Goal: Task Accomplishment & Management: Complete application form

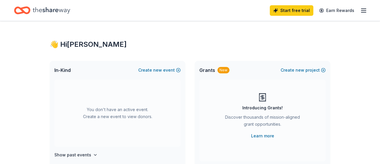
click at [365, 9] on icon "button" at bounding box center [363, 10] width 7 height 7
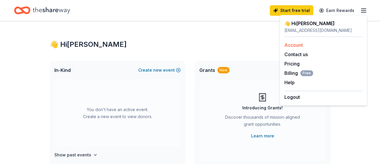
click at [332, 47] on div "Account" at bounding box center [324, 45] width 78 height 7
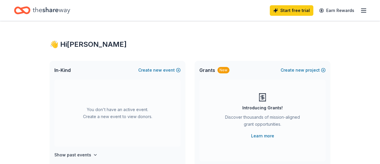
click at [364, 10] on icon "button" at bounding box center [363, 10] width 7 height 7
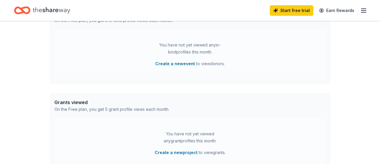
scroll to position [167, 0]
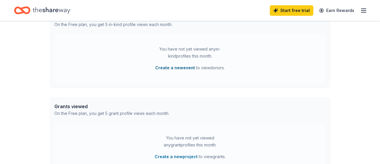
click at [173, 68] on button "Create a new event" at bounding box center [175, 67] width 40 height 7
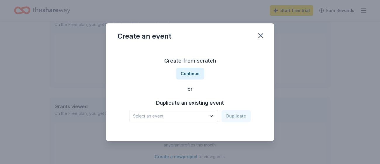
click at [185, 117] on span "Select an event" at bounding box center [169, 116] width 73 height 7
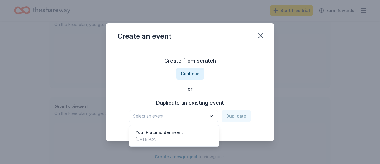
click at [185, 116] on span "Select an event" at bounding box center [169, 116] width 73 height 7
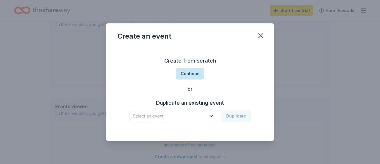
click at [197, 74] on button "Continue" at bounding box center [190, 74] width 28 height 12
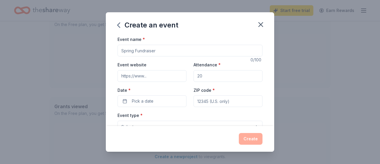
click at [189, 50] on input "Event name *" at bounding box center [190, 51] width 145 height 12
type input "Reflections"
click at [198, 125] on button "Select" at bounding box center [190, 127] width 145 height 12
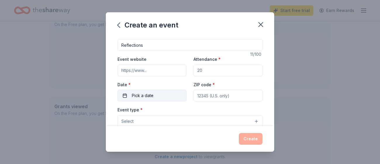
click at [160, 94] on button "Pick a date" at bounding box center [152, 96] width 69 height 12
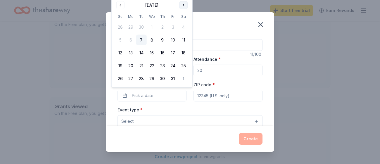
click at [183, 6] on button "Go to next month" at bounding box center [184, 5] width 8 height 8
click at [173, 26] on button "7" at bounding box center [173, 27] width 11 height 11
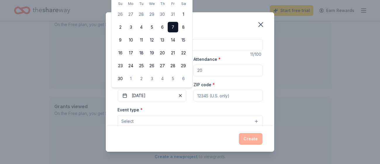
click at [227, 94] on input "ZIP code *" at bounding box center [228, 96] width 69 height 12
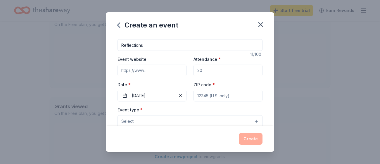
type input "92503"
type input "[STREET_ADDRESS][PERSON_NAME]"
type input "[GEOGRAPHIC_DATA]"
click at [186, 120] on button "Select" at bounding box center [190, 121] width 145 height 12
click at [257, 120] on button "Select" at bounding box center [190, 121] width 145 height 12
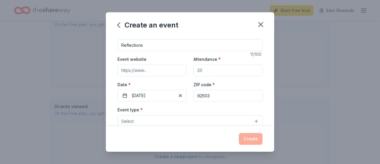
click at [218, 119] on button "Select" at bounding box center [190, 121] width 145 height 12
click at [125, 120] on span "Select" at bounding box center [127, 121] width 12 height 7
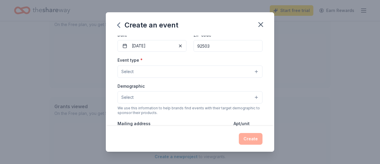
scroll to position [56, 0]
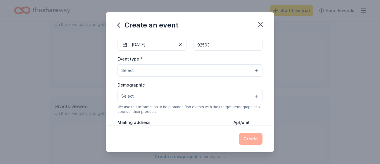
click at [232, 70] on button "Select" at bounding box center [190, 70] width 145 height 12
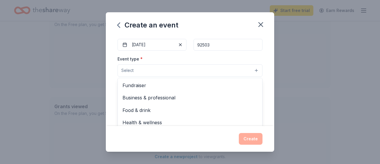
click at [232, 70] on button "Select" at bounding box center [190, 70] width 145 height 12
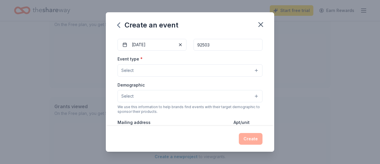
click at [232, 70] on button "Select" at bounding box center [190, 70] width 145 height 12
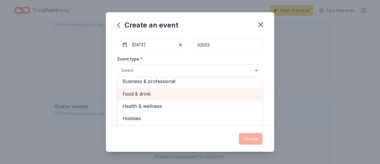
scroll to position [19, 0]
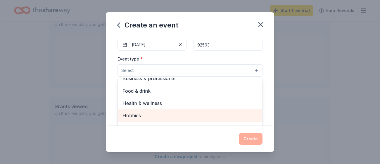
click at [176, 116] on span "Hobbies" at bounding box center [190, 116] width 135 height 8
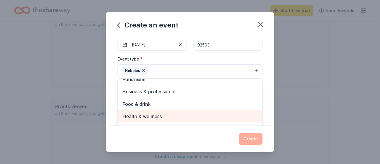
scroll to position [0, 0]
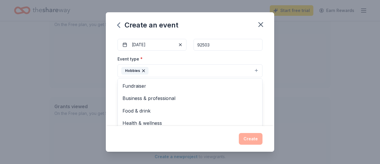
click at [268, 84] on div "Event name * Reflections 11 /100 Event website Attendance * Date * [DATE] ZIP c…" at bounding box center [190, 81] width 168 height 90
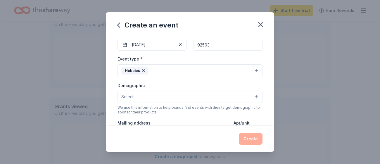
click at [220, 97] on button "Select" at bounding box center [190, 97] width 145 height 12
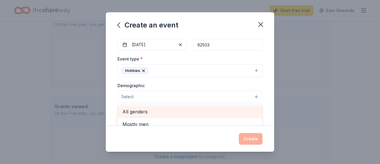
click at [212, 114] on div "All genders" at bounding box center [190, 112] width 144 height 12
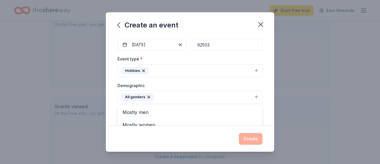
click at [269, 113] on div "Event name * Reflections 11 /100 Event website Attendance * Date * [DATE] ZIP c…" at bounding box center [190, 81] width 168 height 90
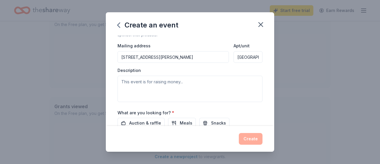
scroll to position [134, 0]
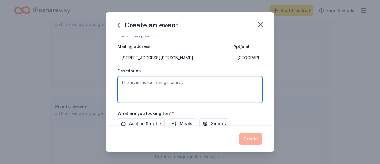
click at [209, 82] on textarea at bounding box center [190, 89] width 145 height 26
type textarea "This is to support our art program"
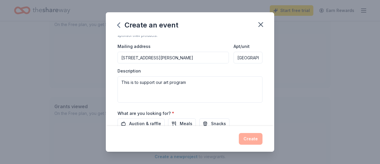
click at [266, 110] on div "Event name * Reflections 11 /100 Event website Attendance * Date * [DATE] ZIP c…" at bounding box center [190, 81] width 168 height 90
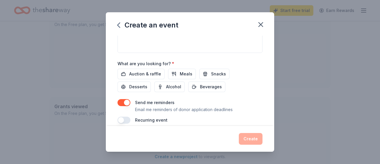
scroll to position [188, 0]
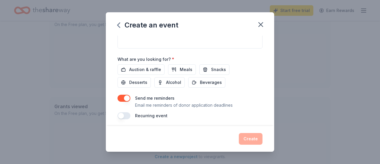
click at [254, 112] on div "Recurring event" at bounding box center [190, 115] width 145 height 7
click at [218, 70] on span "Snacks" at bounding box center [218, 69] width 15 height 7
click at [205, 80] on div "Auction & raffle Meals Snacks Desserts Alcohol Beverages" at bounding box center [190, 75] width 145 height 23
click at [200, 81] on span "Beverages" at bounding box center [211, 82] width 22 height 7
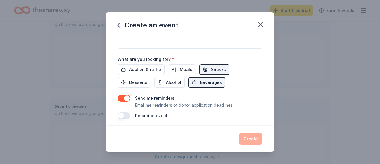
click at [204, 85] on div "Auction & raffle Meals Snacks Desserts Alcohol Beverages" at bounding box center [190, 75] width 145 height 23
click at [155, 68] on span "Auction & raffle" at bounding box center [145, 69] width 32 height 7
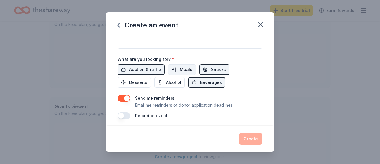
click at [177, 68] on button "Meals" at bounding box center [182, 69] width 28 height 11
click at [229, 80] on div "Auction & raffle Meals Snacks Desserts Alcohol Beverages" at bounding box center [190, 75] width 145 height 23
click at [219, 82] on div "Auction & raffle Meals Snacks Desserts Alcohol Beverages" at bounding box center [190, 75] width 145 height 23
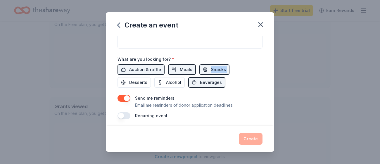
click at [219, 82] on div "Auction & raffle Meals Snacks Desserts Alcohol Beverages" at bounding box center [190, 75] width 145 height 23
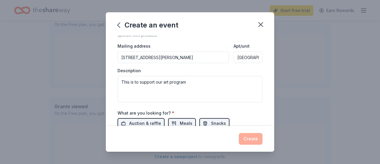
scroll to position [140, 0]
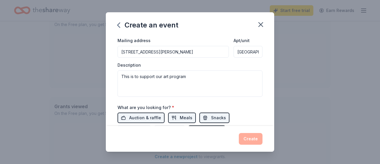
click at [172, 105] on span "*" at bounding box center [173, 107] width 2 height 5
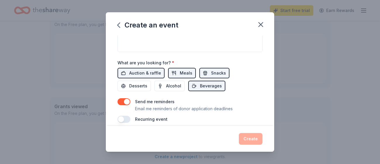
scroll to position [188, 0]
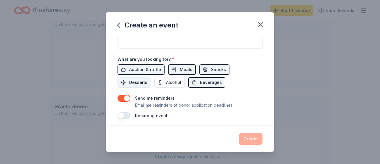
click at [147, 79] on span "Desserts" at bounding box center [138, 82] width 18 height 7
click at [205, 141] on div "Create" at bounding box center [190, 139] width 145 height 12
click at [203, 103] on p "Email me reminders of donor application deadlines" at bounding box center [184, 105] width 98 height 7
click at [119, 98] on button "button" at bounding box center [124, 98] width 13 height 7
click at [132, 95] on div "Send me reminders Email me reminders of donor application deadlines" at bounding box center [190, 102] width 145 height 14
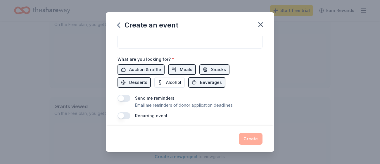
click at [128, 96] on button "button" at bounding box center [124, 98] width 13 height 7
click at [126, 114] on button "button" at bounding box center [124, 115] width 13 height 7
click at [208, 138] on div "Create" at bounding box center [190, 139] width 145 height 12
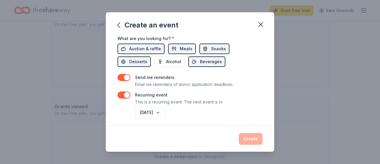
click at [211, 109] on div "[DATE]" at bounding box center [198, 113] width 129 height 14
click at [249, 139] on div "Create" at bounding box center [190, 139] width 145 height 12
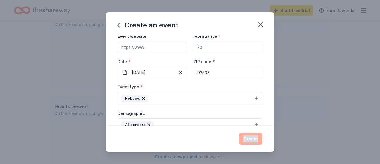
scroll to position [0, 0]
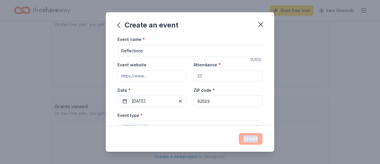
click at [163, 76] on input "Event website" at bounding box center [152, 76] width 69 height 12
click at [269, 84] on div "Event name * Reflections 11 /100 Event website [EMAIL_ADDRESS][DOMAIN_NAME] Att…" at bounding box center [190, 81] width 168 height 90
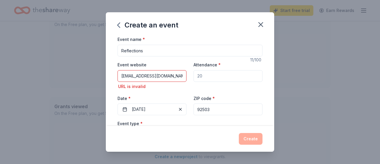
click at [167, 77] on input "[EMAIL_ADDRESS][DOMAIN_NAME]" at bounding box center [152, 76] width 69 height 12
type input "s"
click at [167, 77] on input "Event website" at bounding box center [152, 76] width 69 height 12
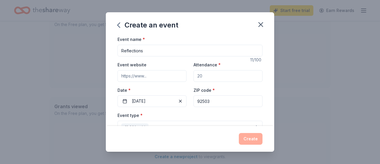
click at [154, 78] on input "Event website" at bounding box center [152, 76] width 69 height 12
paste input "[URL][DOMAIN_NAME]"
click at [154, 78] on input "[URL][DOMAIN_NAME]" at bounding box center [152, 76] width 69 height 12
type input "[URL][DOMAIN_NAME]"
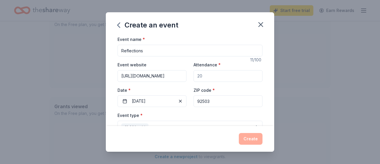
click at [266, 113] on div "Event name * Reflections 11 /100 Event website [URL][DOMAIN_NAME] Attendance * …" at bounding box center [190, 81] width 168 height 90
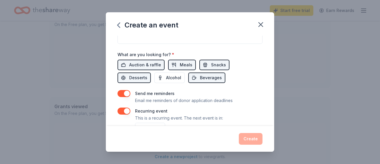
scroll to position [209, 0]
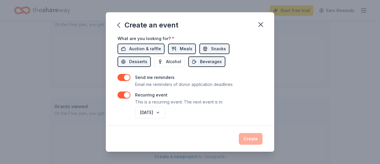
click at [266, 113] on div "Event name * Reflections 11 /100 Event website [URL][DOMAIN_NAME] Attendance * …" at bounding box center [190, 81] width 168 height 90
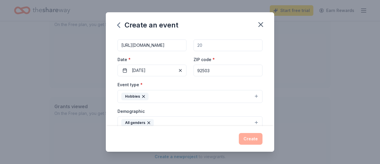
scroll to position [34, 0]
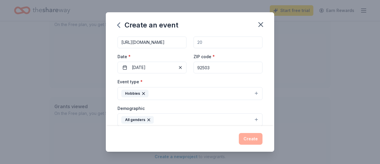
click at [257, 90] on button "Hobbies" at bounding box center [190, 93] width 145 height 13
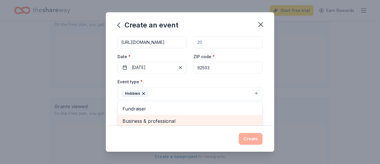
scroll to position [7, 0]
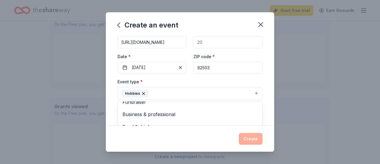
click at [257, 78] on div "Event type * Hobbies Fundraiser Business & professional Food & drink Health & w…" at bounding box center [190, 89] width 145 height 22
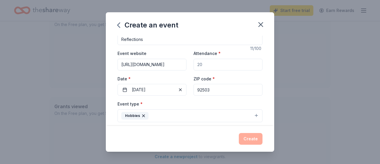
scroll to position [0, 0]
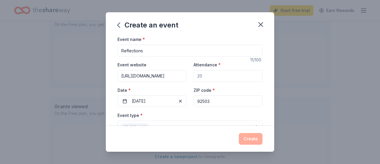
click at [246, 76] on input "Attendance *" at bounding box center [228, 76] width 69 height 12
type input "50"
click at [268, 85] on div "Event name * Reflections 11 /100 Event website [URL][DOMAIN_NAME] Attendance * …" at bounding box center [190, 81] width 168 height 90
click at [254, 140] on button "Create" at bounding box center [251, 139] width 24 height 12
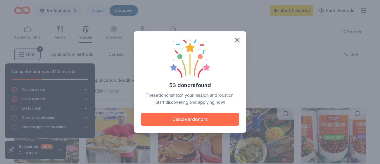
click at [202, 121] on button "Discover donors" at bounding box center [190, 119] width 98 height 13
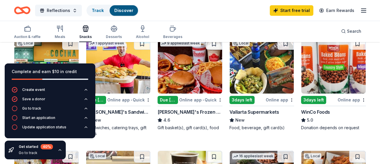
scroll to position [70, 0]
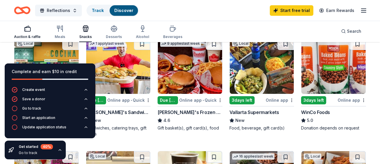
click at [30, 30] on icon "button" at bounding box center [27, 28] width 7 height 7
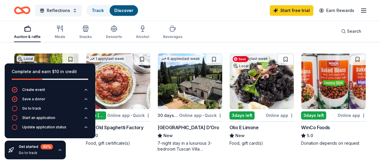
scroll to position [386, 0]
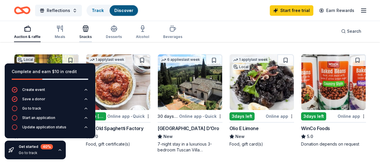
click at [87, 33] on div "Snacks" at bounding box center [85, 32] width 13 height 14
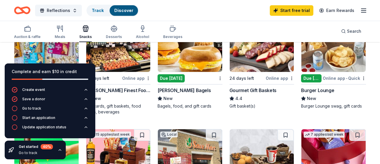
scroll to position [196, 0]
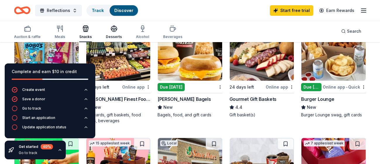
click at [113, 36] on div "Desserts" at bounding box center [114, 37] width 16 height 5
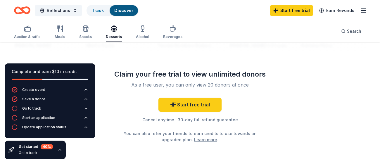
scroll to position [596, 0]
click at [244, 82] on div "As a free user, you can only view 20 donors at once" at bounding box center [190, 84] width 154 height 7
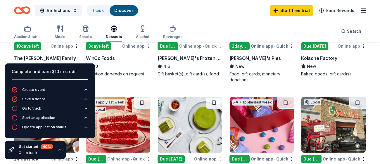
scroll to position [123, 0]
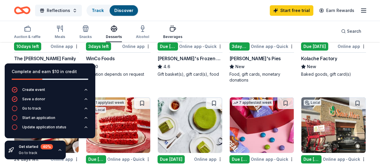
click at [170, 32] on div "Beverages" at bounding box center [172, 32] width 19 height 14
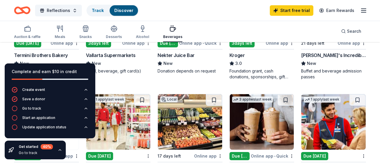
scroll to position [233, 0]
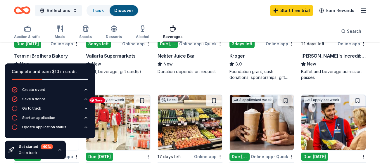
click at [130, 123] on img at bounding box center [118, 123] width 64 height 56
